Goal: Information Seeking & Learning: Learn about a topic

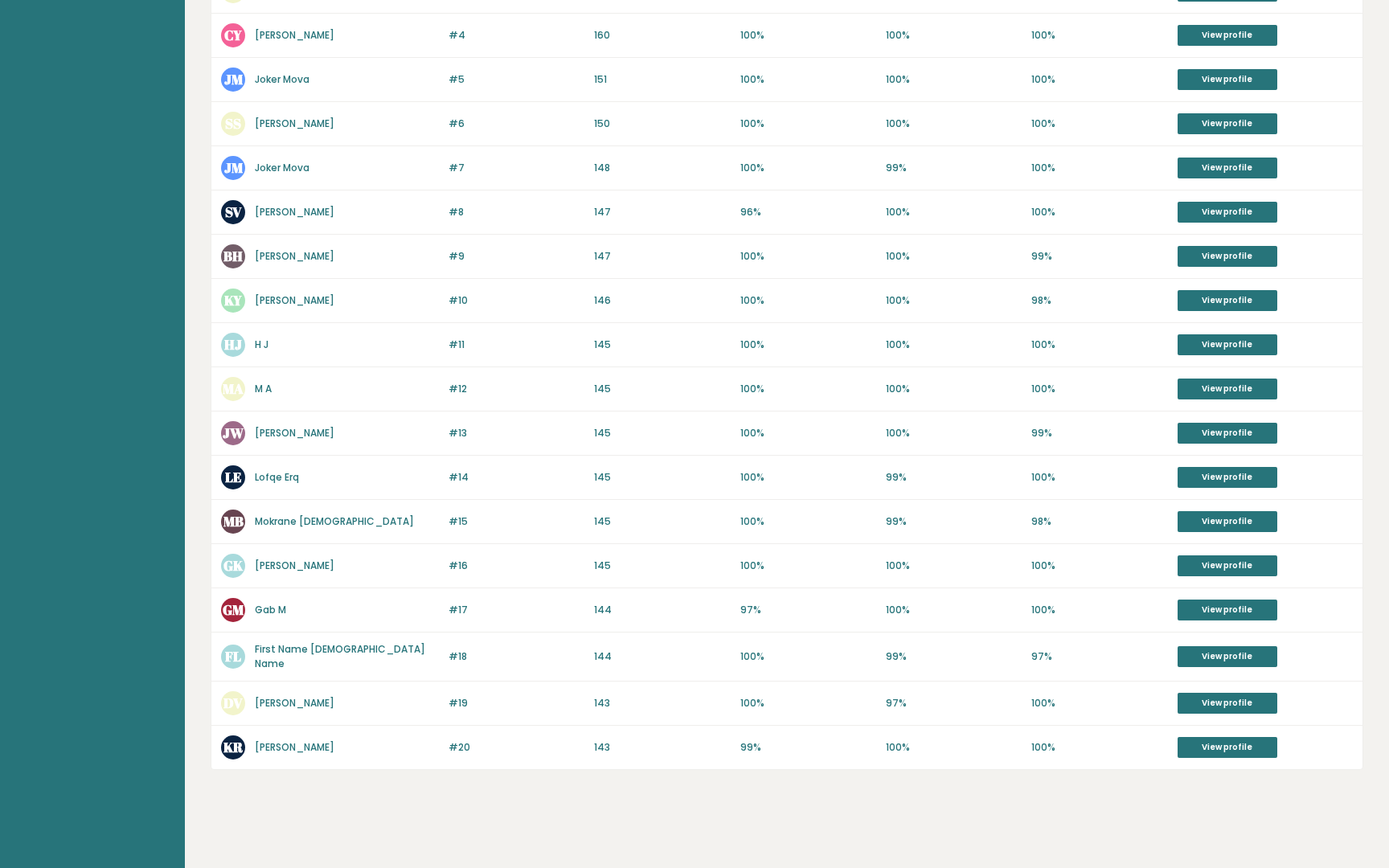
scroll to position [460, 0]
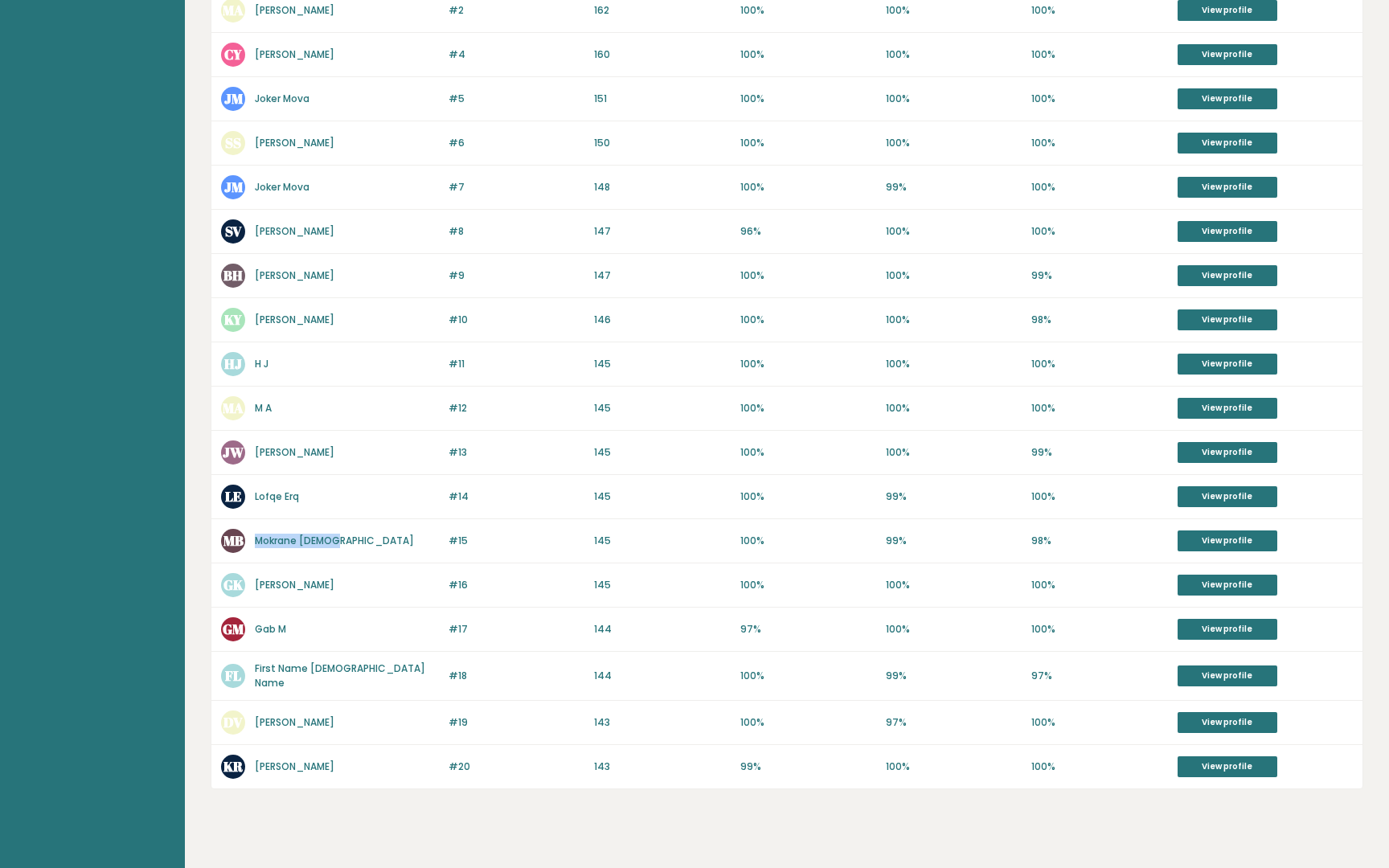
drag, startPoint x: 353, startPoint y: 545, endPoint x: 255, endPoint y: 537, distance: 98.3
click at [255, 537] on div "MB Mokrane Brahmi" at bounding box center [330, 541] width 218 height 24
copy link "Mokrane Brahmi"
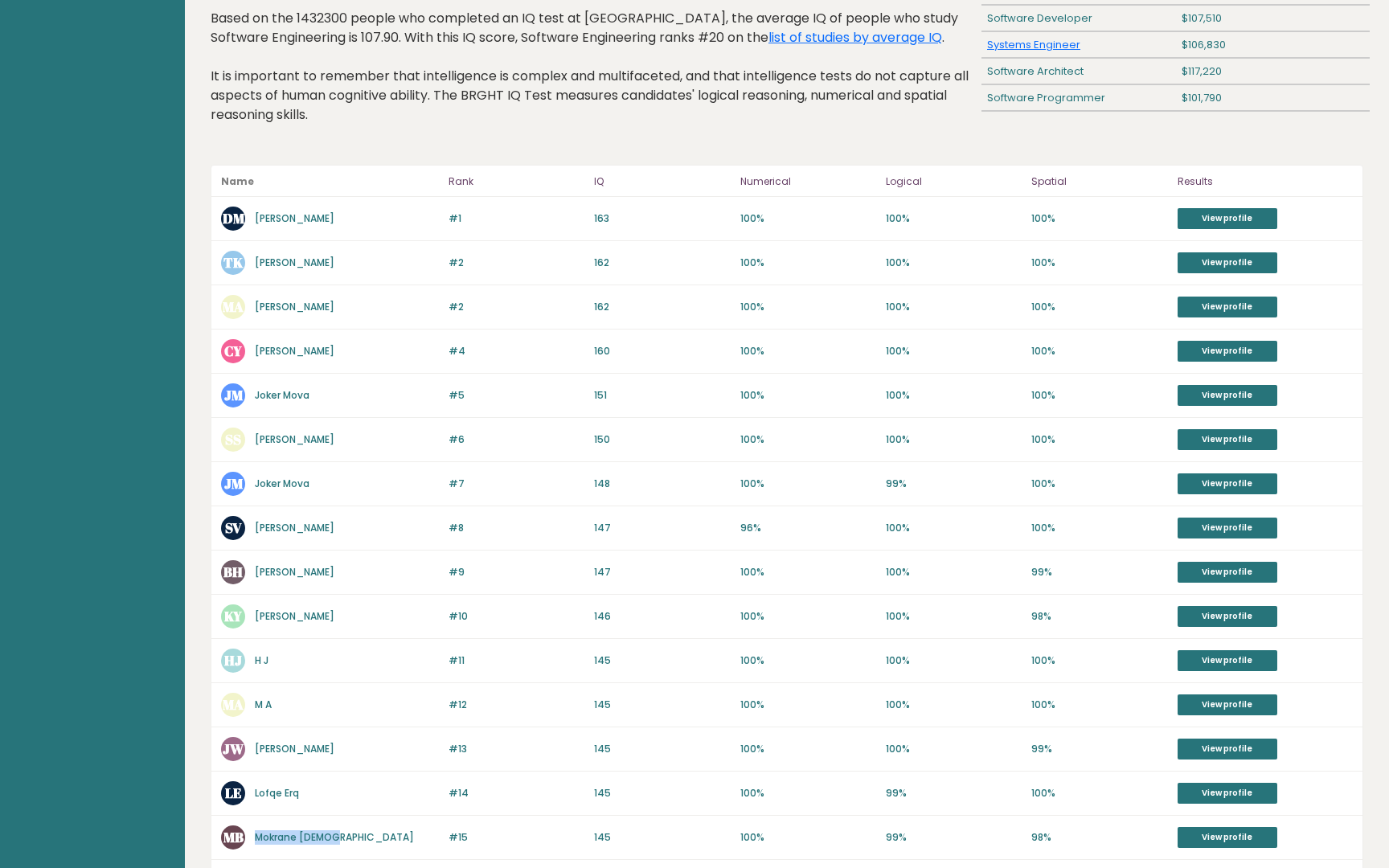
scroll to position [162, 0]
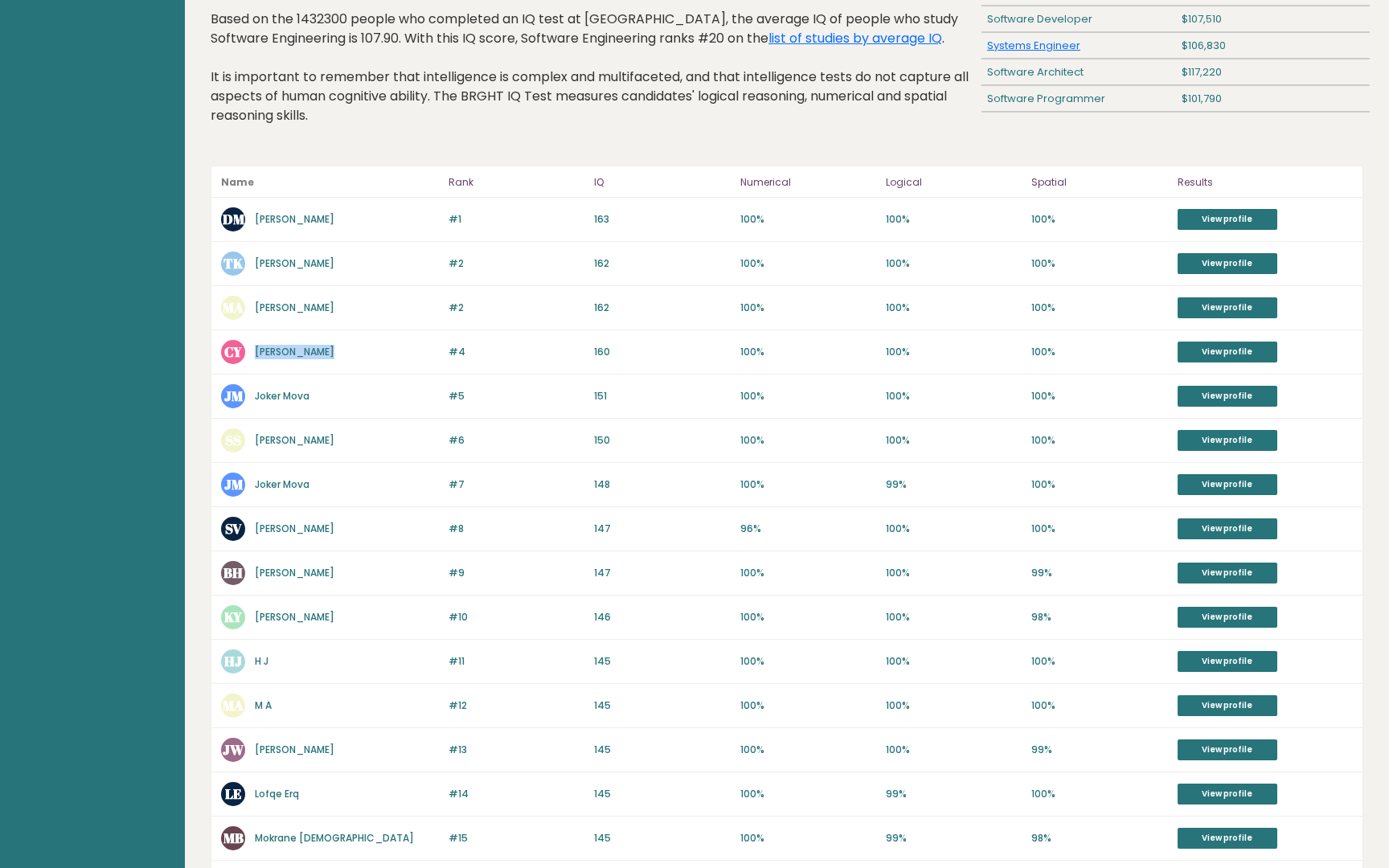
drag, startPoint x: 368, startPoint y: 362, endPoint x: 251, endPoint y: 350, distance: 117.6
click at [251, 350] on div "CY Chua Yi Xiang" at bounding box center [330, 352] width 218 height 24
copy link "[PERSON_NAME]"
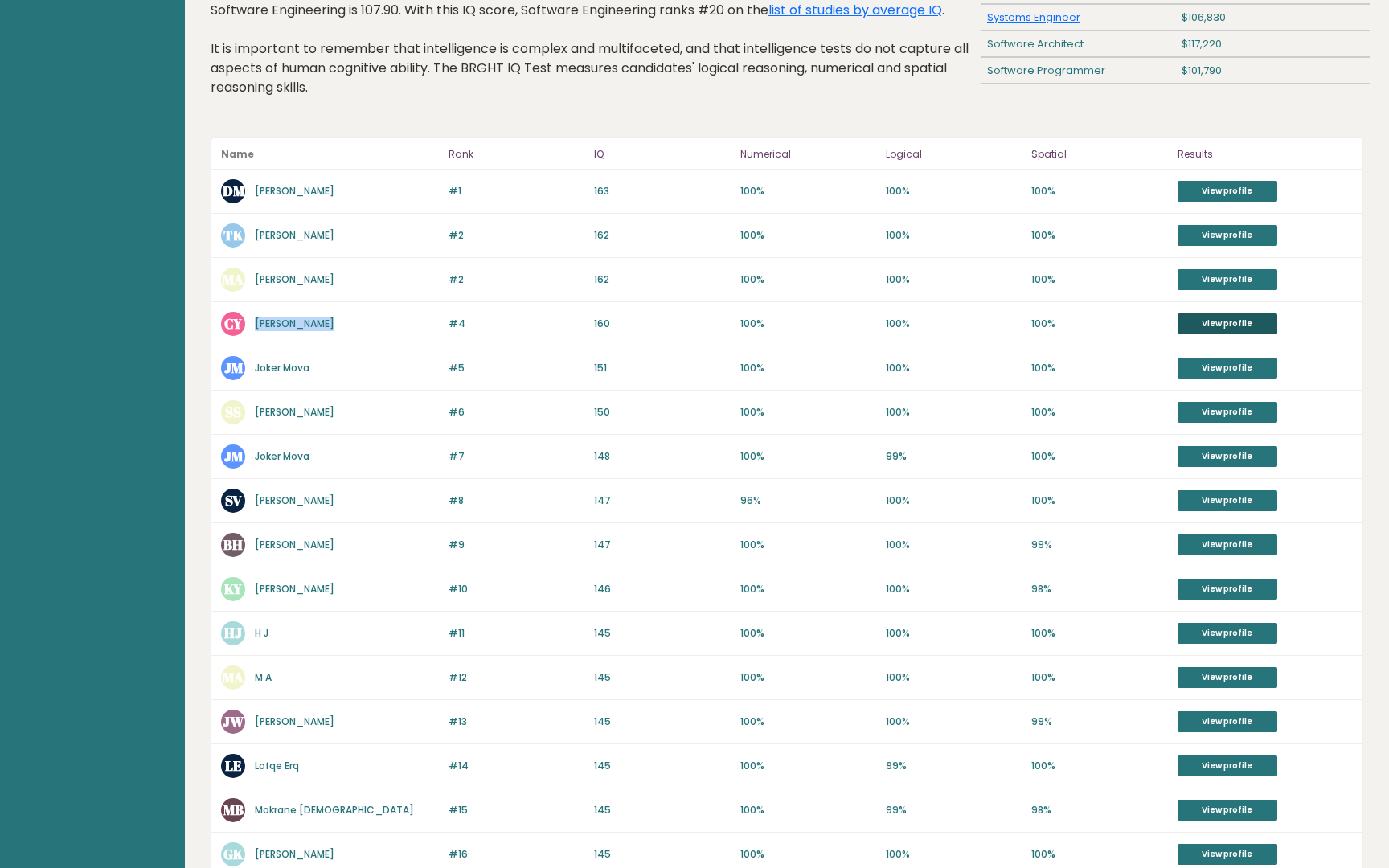
click at [1230, 324] on link "View profile" at bounding box center [1227, 324] width 99 height 21
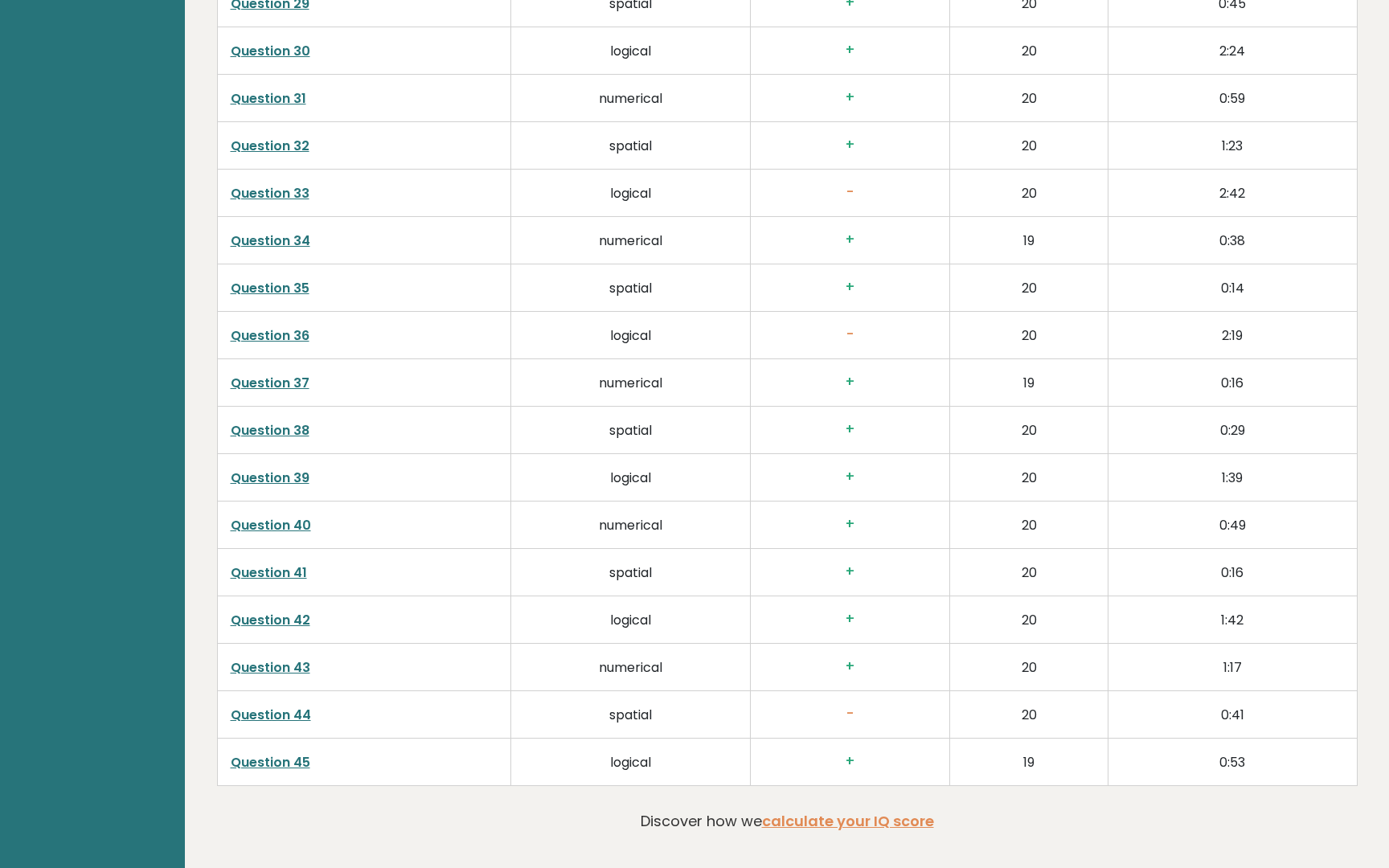
scroll to position [3985, 0]
